Goal: Task Accomplishment & Management: Use online tool/utility

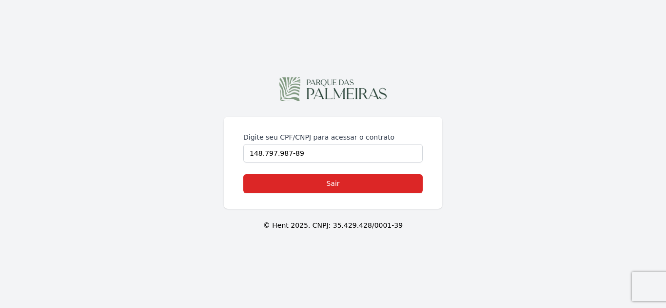
click at [251, 143] on div "Digite seu CPF/CNPJ para acessar o contrato 148.797.987-89" at bounding box center [332, 148] width 179 height 30
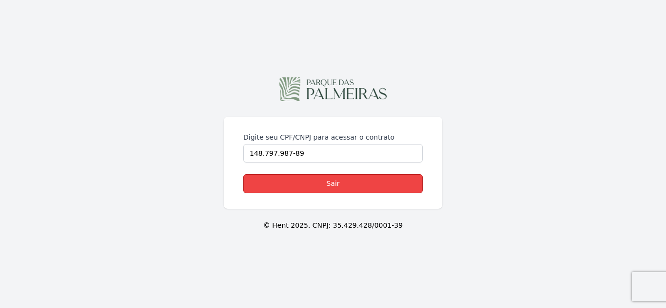
click at [324, 180] on link "Sair" at bounding box center [332, 183] width 179 height 19
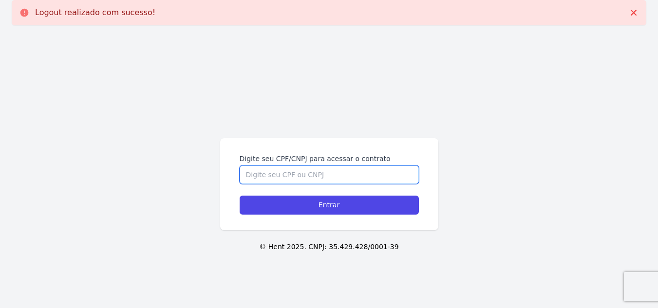
click at [280, 173] on input "Digite seu CPF/CNPJ para acessar o contrato" at bounding box center [329, 175] width 179 height 19
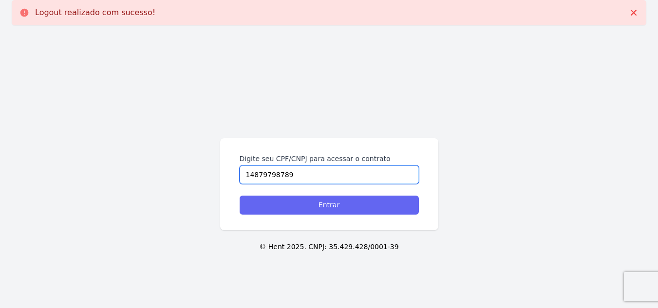
type input "14879798789"
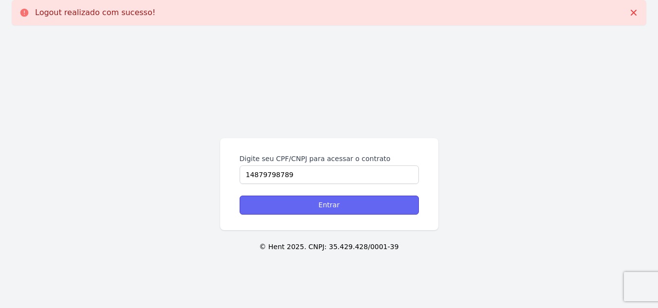
click at [300, 206] on input "Entrar" at bounding box center [329, 205] width 179 height 19
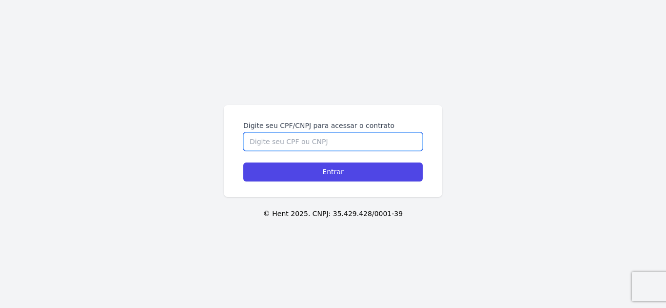
click at [273, 137] on input "Digite seu CPF/CNPJ para acessar o contrato" at bounding box center [332, 142] width 179 height 19
click at [274, 139] on input "Digite seu CPF/CNPJ para acessar o contrato" at bounding box center [332, 142] width 179 height 19
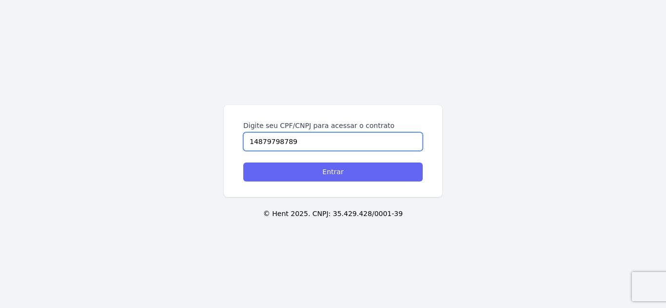
type input "14879798789"
click at [294, 167] on input "Entrar" at bounding box center [332, 172] width 179 height 19
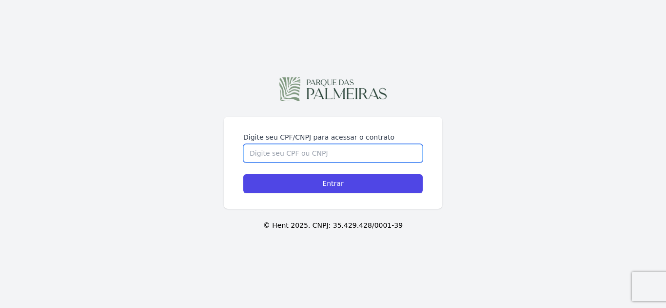
click at [332, 162] on input "Digite seu CPF/CNPJ para acessar o contrato" at bounding box center [332, 153] width 179 height 19
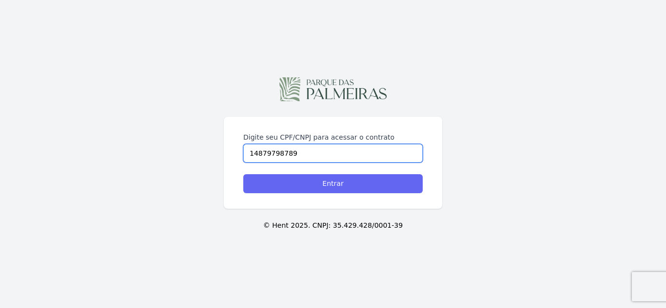
type input "14879798789"
click at [334, 180] on input "Entrar" at bounding box center [332, 183] width 179 height 19
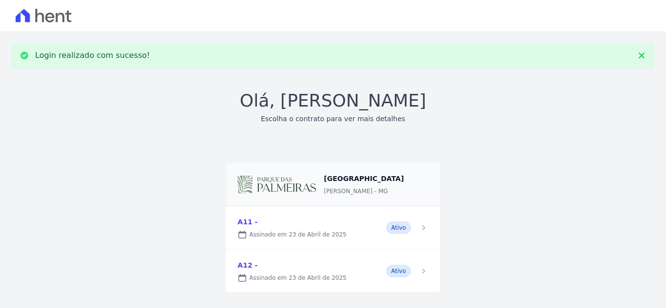
scroll to position [16, 0]
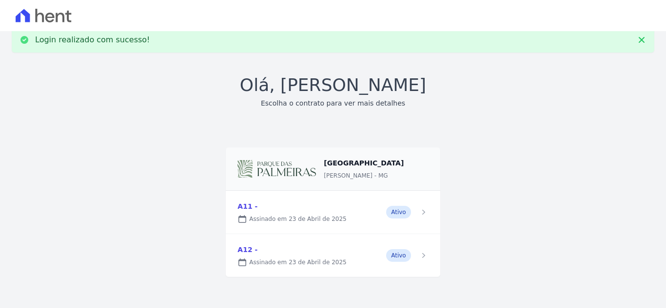
click at [344, 214] on link at bounding box center [333, 212] width 214 height 43
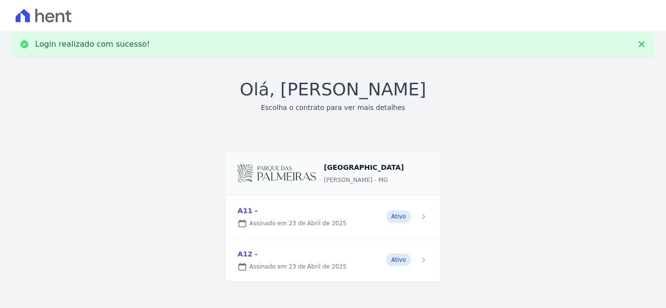
scroll to position [16, 0]
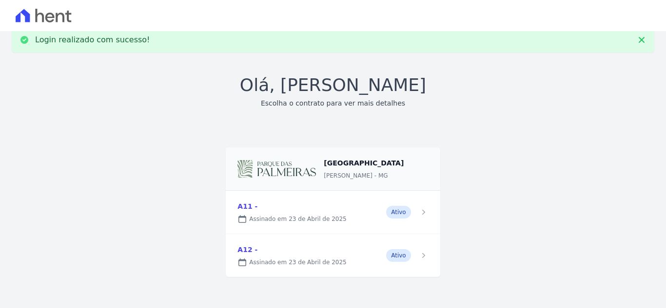
click at [272, 255] on link at bounding box center [333, 255] width 214 height 43
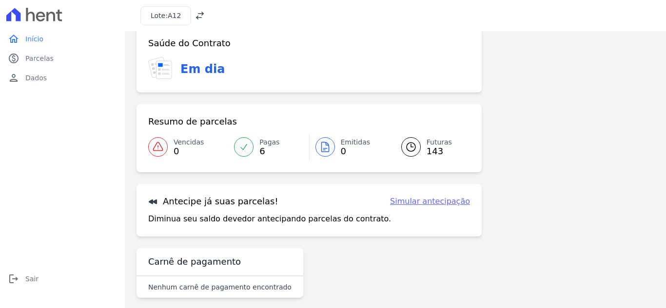
scroll to position [26, 0]
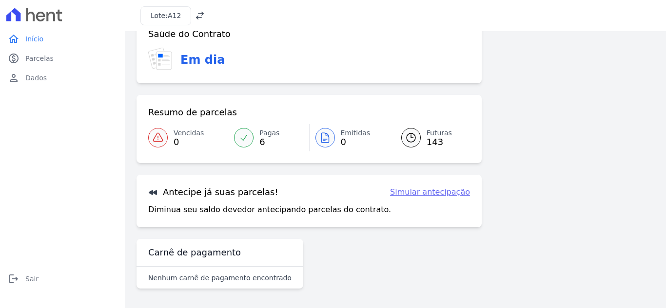
click at [241, 283] on p "Nenhum carnê de pagamento encontrado" at bounding box center [219, 278] width 143 height 10
click at [414, 190] on link "Simular antecipação" at bounding box center [430, 193] width 80 height 12
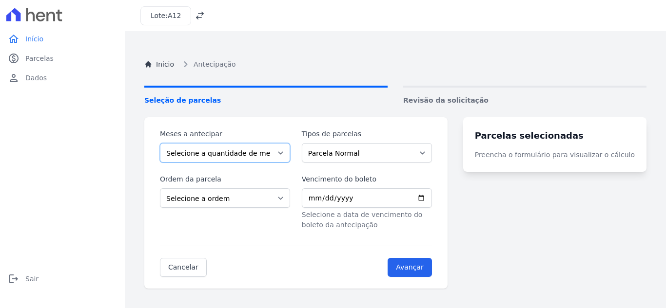
click at [220, 156] on select "Selecione a quantidade de meses a antecipar 1 2 3 4 5 6 7 8 9 10 11 12 13 14 15…" at bounding box center [225, 152] width 130 height 19
select select "142"
click at [160, 143] on select "Selecione a quantidade de meses a antecipar 1 2 3 4 5 6 7 8 9 10 11 12 13 14 15…" at bounding box center [225, 152] width 130 height 19
click at [210, 197] on select "Selecione a ordem Últimas parcelas Primeiras parcelas" at bounding box center [225, 198] width 130 height 19
select select "ending"
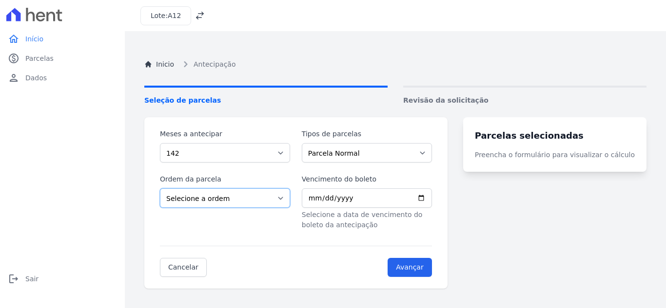
click at [160, 189] on select "Selecione a ordem Últimas parcelas Primeiras parcelas" at bounding box center [225, 198] width 130 height 19
click at [323, 156] on select "Parcela Normal" at bounding box center [367, 152] width 130 height 19
click at [384, 121] on div "Meses a antecipar Selecione a quantidade de meses a antecipar 1 2 3 4 5 6 7 8 9…" at bounding box center [295, 203] width 303 height 172
click at [432, 266] on input "Avançar" at bounding box center [409, 267] width 44 height 19
